Goal: Task Accomplishment & Management: Manage account settings

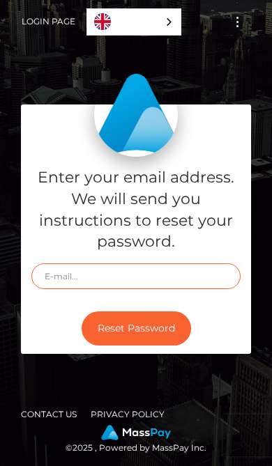
click at [130, 289] on input "text" at bounding box center [135, 276] width 209 height 26
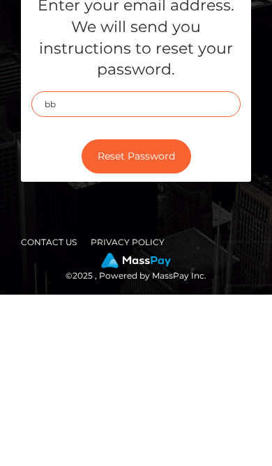
type input "bb"
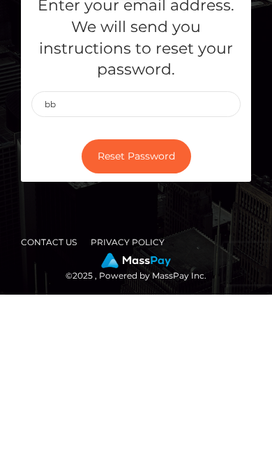
click at [153, 312] on button "Reset Password" at bounding box center [136, 329] width 109 height 34
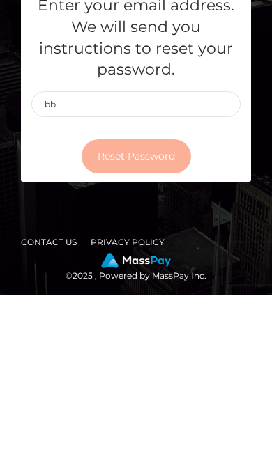
scroll to position [75, 0]
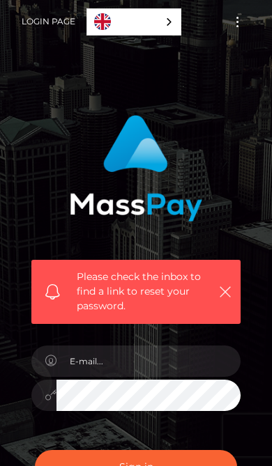
click at [224, 293] on icon "button" at bounding box center [225, 292] width 14 height 14
click at [224, 289] on icon "button" at bounding box center [225, 292] width 14 height 14
click at [228, 287] on icon "button" at bounding box center [225, 292] width 14 height 14
click at [222, 291] on icon "button" at bounding box center [225, 292] width 14 height 14
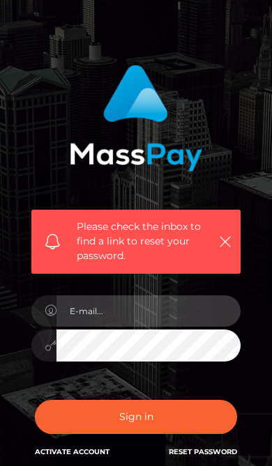
click at [137, 305] on input "email" at bounding box center [148, 311] width 184 height 31
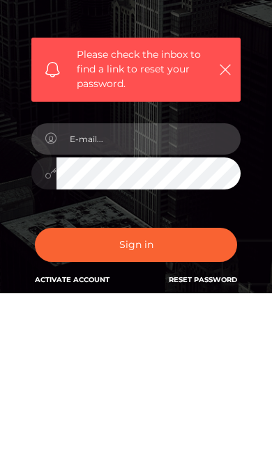
scroll to position [171, 0]
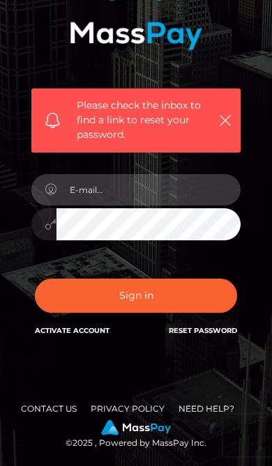
type input "[EMAIL_ADDRESS][DOMAIN_NAME]"
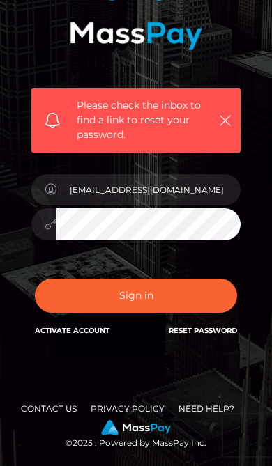
click at [226, 123] on icon "button" at bounding box center [225, 121] width 14 height 14
click at [213, 296] on button "Sign in" at bounding box center [136, 296] width 202 height 34
